Goal: Task Accomplishment & Management: Use online tool/utility

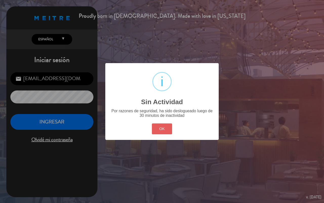
click at [165, 124] on button "OK" at bounding box center [162, 128] width 21 height 11
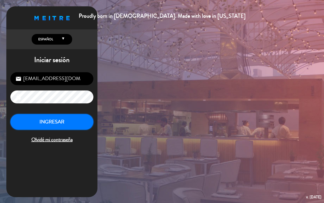
click at [76, 126] on button "INGRESAR" at bounding box center [51, 122] width 83 height 16
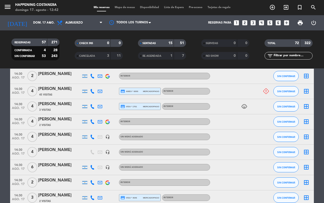
scroll to position [1061, 0]
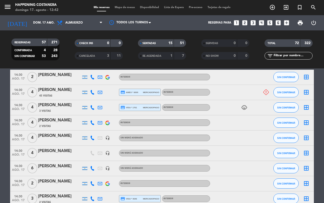
click at [126, 3] on div "menu Happening Costanera [PERSON_NAME] 17. [PERSON_NAME] - 12:42 Mis reservas M…" at bounding box center [162, 7] width 324 height 15
click at [123, 8] on span "Mapa de mesas" at bounding box center [124, 7] width 25 height 3
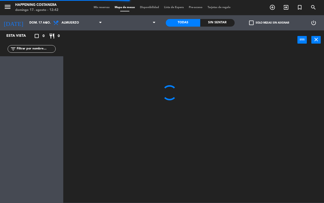
click at [26, 48] on input "text" at bounding box center [35, 49] width 39 height 6
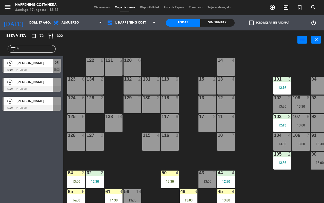
click at [29, 168] on div "Esta vista crop_square 72 restaurant 322 filter_list lu 5 [PERSON_NAME] 13:00 I…" at bounding box center [31, 116] width 63 height 172
click at [26, 44] on div "filter_list lu" at bounding box center [31, 49] width 63 height 15
drag, startPoint x: 25, startPoint y: 51, endPoint x: 0, endPoint y: 52, distance: 24.9
click at [0, 52] on div "filter_list lu" at bounding box center [31, 49] width 63 height 15
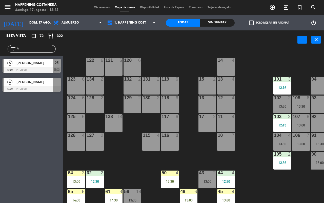
type input "l"
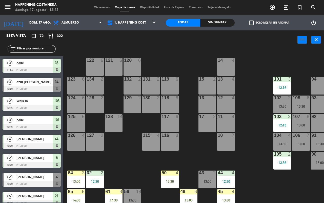
type input "b"
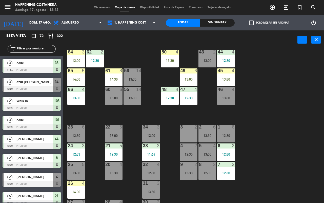
scroll to position [127, 0]
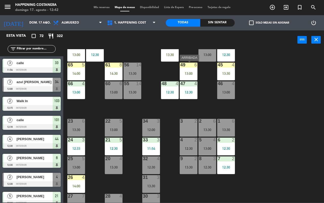
click at [192, 74] on div "13:00" at bounding box center [189, 74] width 18 height 4
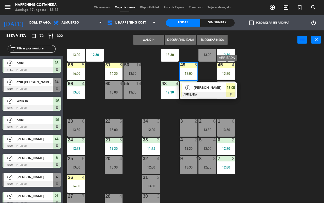
click at [220, 71] on div "13:30" at bounding box center [226, 73] width 18 height 4
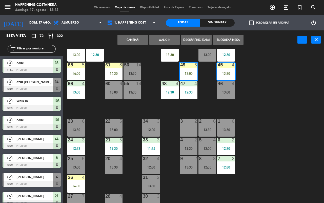
click at [220, 71] on div "13:30" at bounding box center [226, 73] width 18 height 4
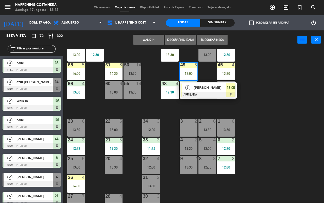
click at [228, 72] on div "13:30" at bounding box center [226, 74] width 18 height 4
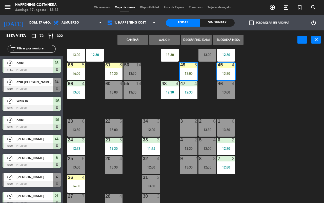
click at [228, 72] on div "13:30" at bounding box center [226, 74] width 18 height 4
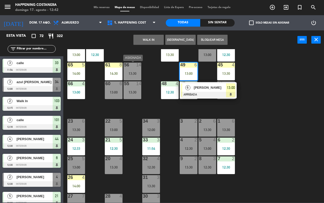
click at [145, 66] on div "14" at bounding box center [141, 65] width 8 height 5
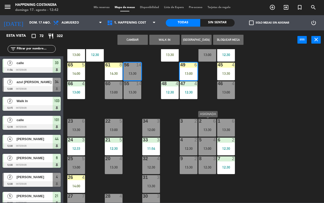
click at [199, 133] on div "2 6 13:30" at bounding box center [207, 128] width 18 height 18
click at [302, 129] on div "69 2 122 6 121 6 120 6 14 4 CAVA 22 101 3 12:16 94 2 70 2 123 6 131 2 134 2 132…" at bounding box center [195, 125] width 257 height 153
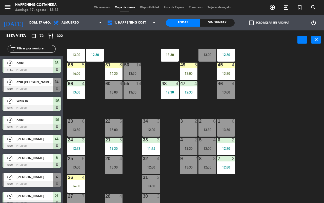
click at [223, 76] on div "45 4 13:30" at bounding box center [226, 72] width 18 height 18
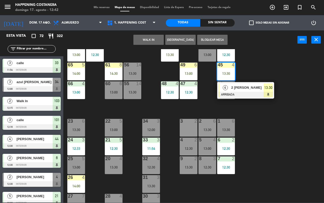
click at [77, 69] on div "65 5 14:00" at bounding box center [76, 72] width 18 height 18
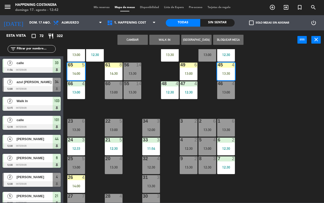
click at [77, 69] on div "65 5 14:00" at bounding box center [76, 72] width 18 height 18
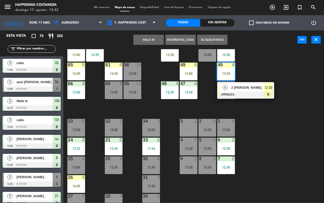
click at [77, 69] on div "65 5 14:00" at bounding box center [76, 72] width 18 height 18
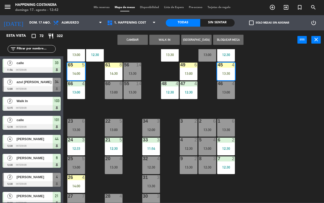
click at [313, 132] on div "69 2 122 6 121 6 120 6 14 4 CAVA 22 101 3 12:16 94 2 70 2 123 6 131 2 134 2 132…" at bounding box center [195, 125] width 257 height 153
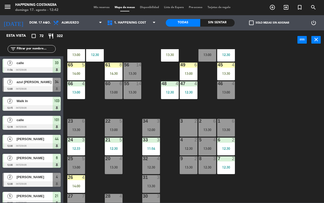
click at [106, 69] on div "61 8 14:30" at bounding box center [114, 72] width 18 height 18
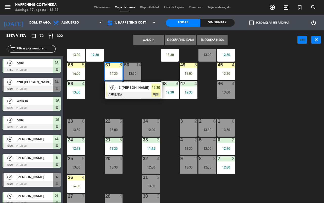
click at [115, 67] on div at bounding box center [114, 65] width 8 height 5
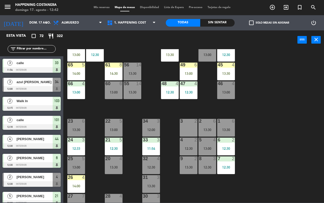
click at [78, 72] on div "14:00" at bounding box center [76, 74] width 18 height 4
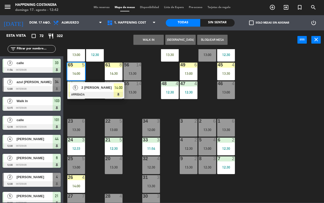
click at [86, 182] on div "69 2 122 6 121 6 120 6 14 4 CAVA 22 101 3 12:16 94 2 70 2 123 6 131 2 134 2 132…" at bounding box center [195, 125] width 257 height 153
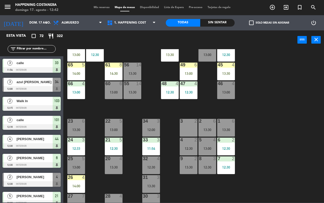
click at [81, 182] on div "26 4 14:00" at bounding box center [76, 184] width 18 height 18
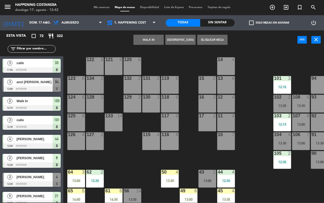
scroll to position [0, 0]
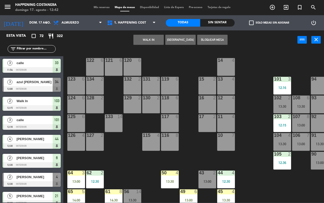
drag, startPoint x: 249, startPoint y: 136, endPoint x: 246, endPoint y: 136, distance: 3.1
click at [246, 136] on div "69 2 122 6 121 6 120 6 14 4 CAVA 22 101 3 12:16 94 2 70 2 123 6 131 2 134 2 132…" at bounding box center [195, 125] width 257 height 153
